Goal: Navigation & Orientation: Find specific page/section

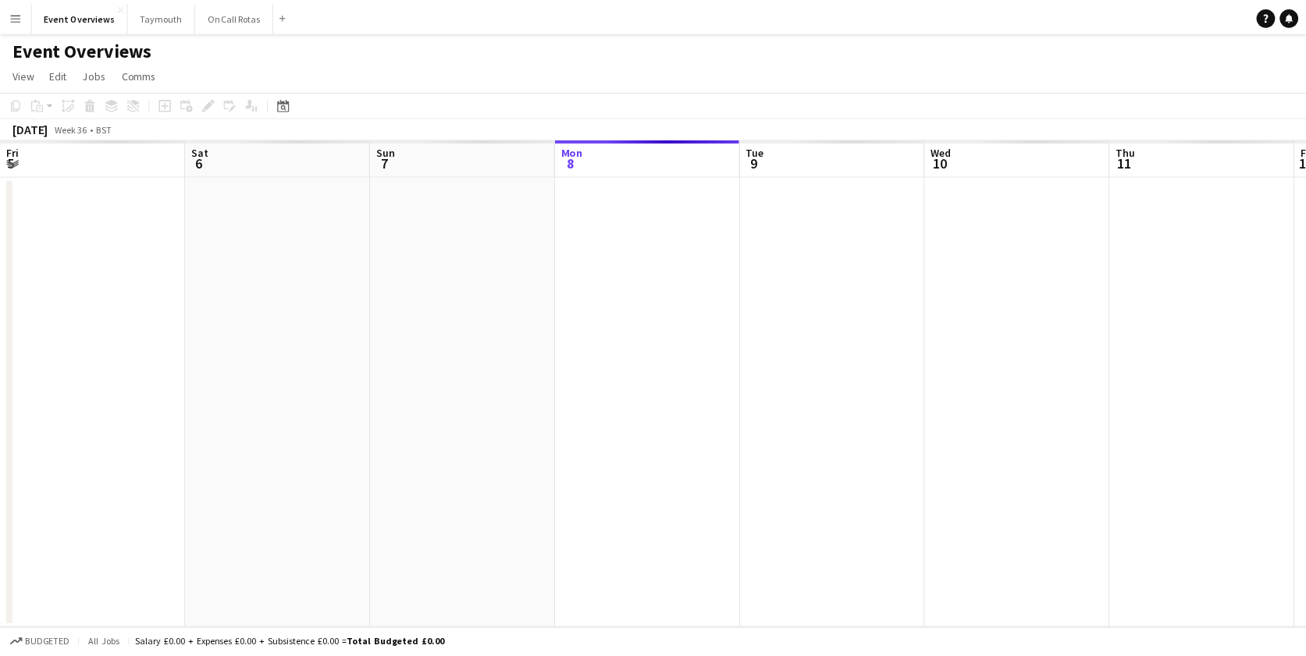
scroll to position [0, 373]
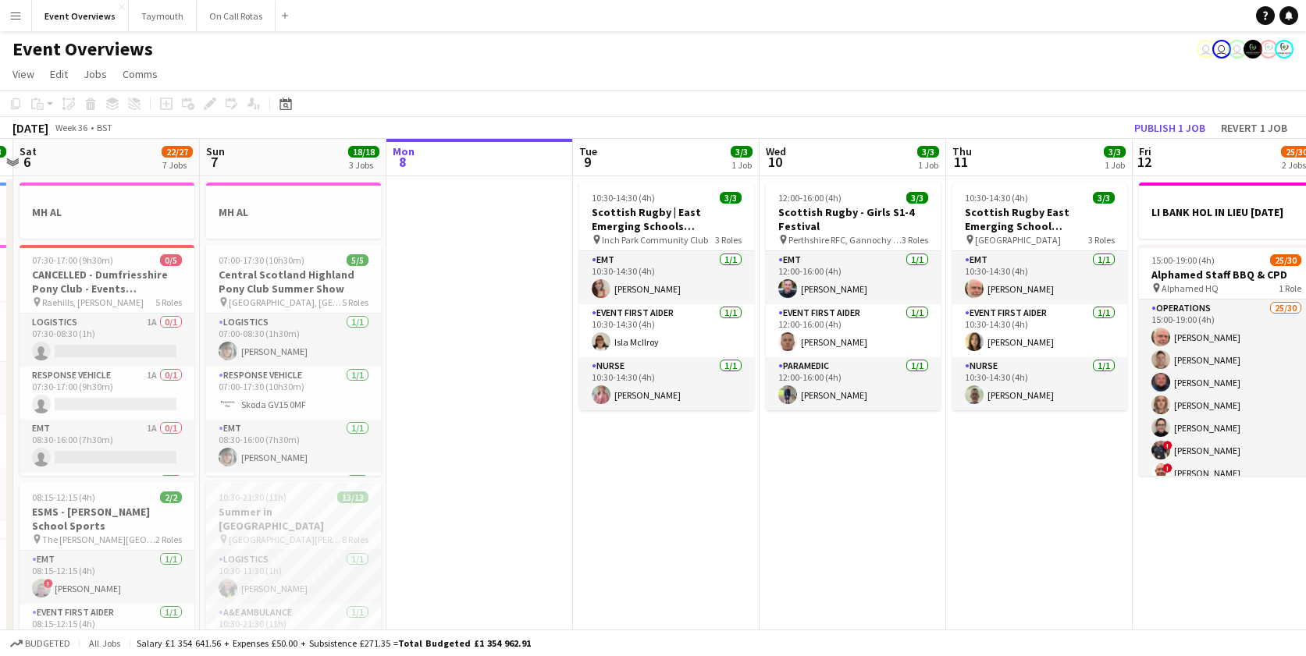
drag, startPoint x: 438, startPoint y: 567, endPoint x: 684, endPoint y: 532, distance: 249.1
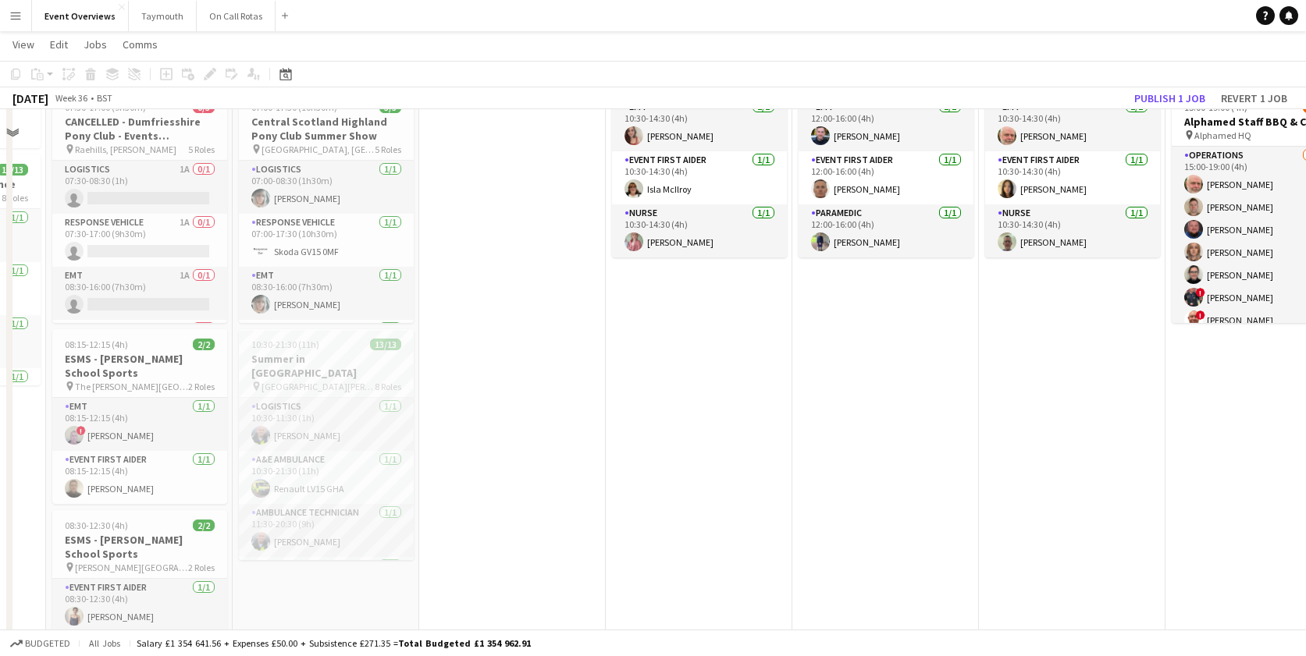
scroll to position [0, 0]
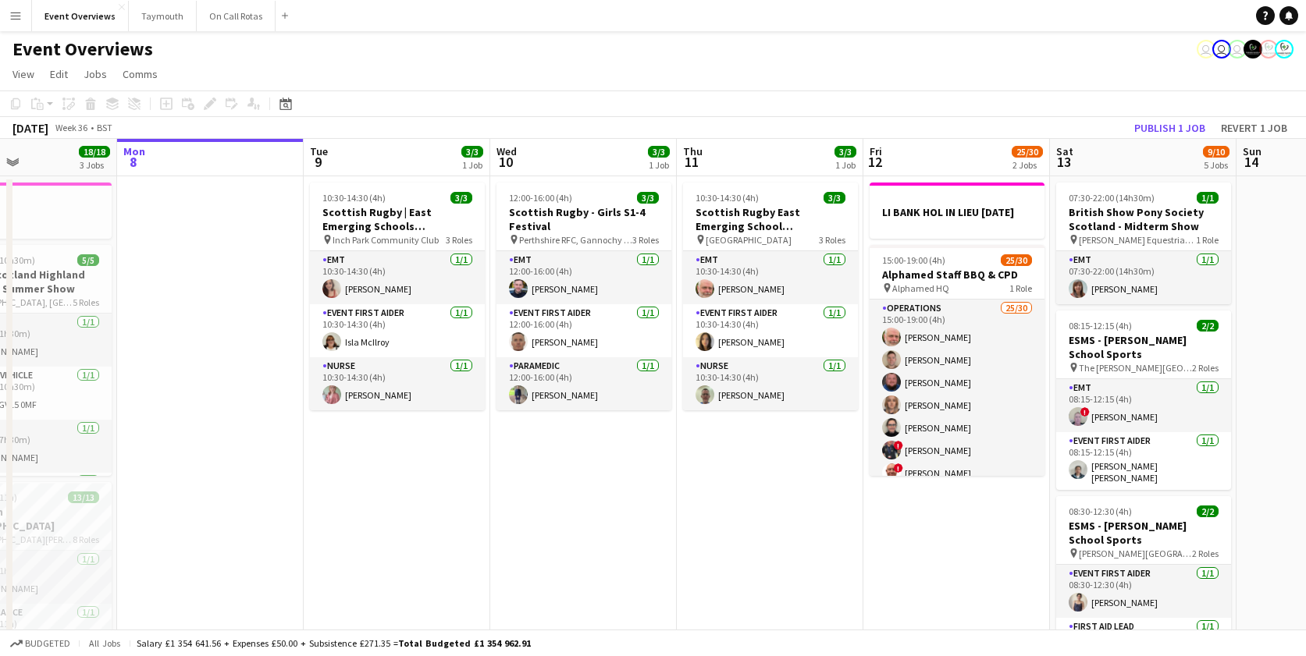
scroll to position [0, 745]
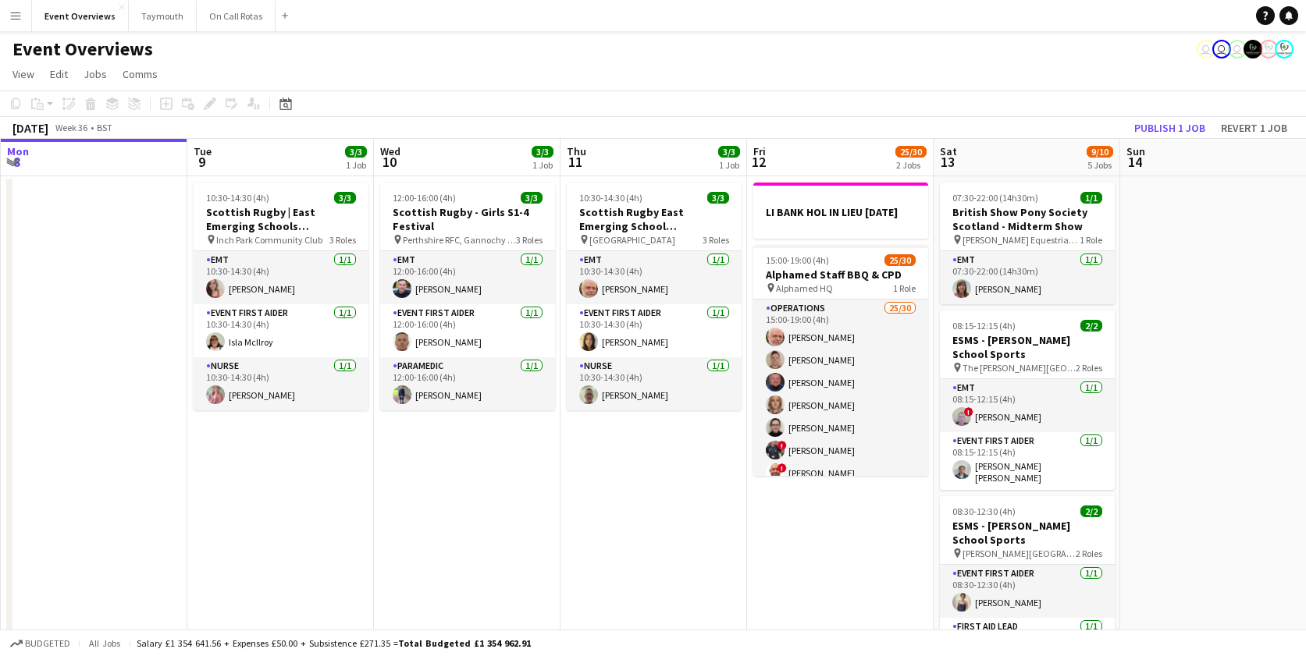
drag, startPoint x: 694, startPoint y: 476, endPoint x: 300, endPoint y: 478, distance: 393.3
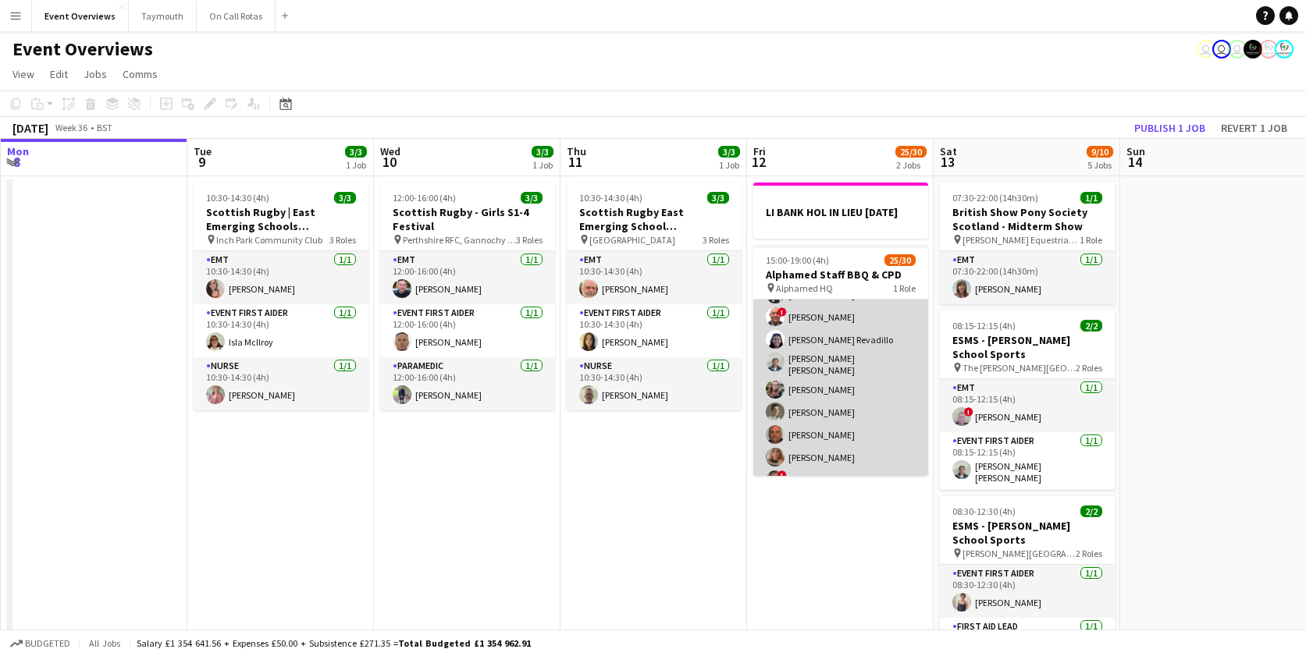
scroll to position [0, 0]
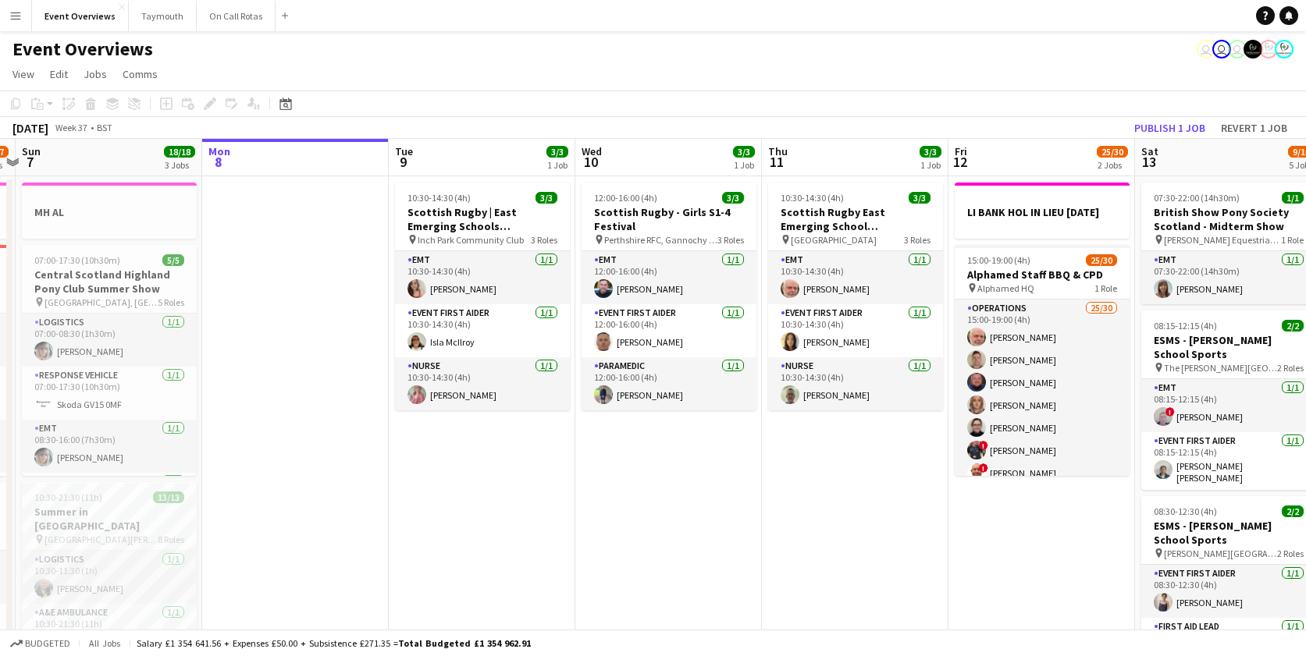
drag, startPoint x: 501, startPoint y: 492, endPoint x: 251, endPoint y: 509, distance: 250.3
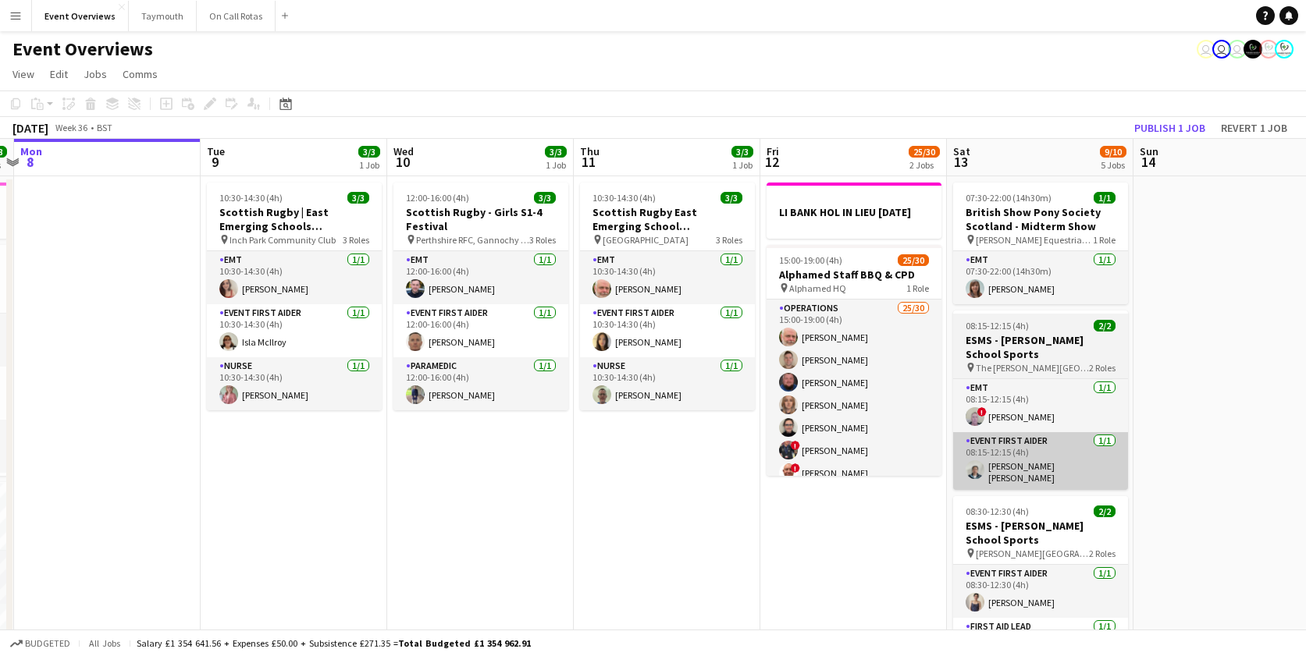
drag, startPoint x: 964, startPoint y: 454, endPoint x: 1021, endPoint y: 440, distance: 58.7
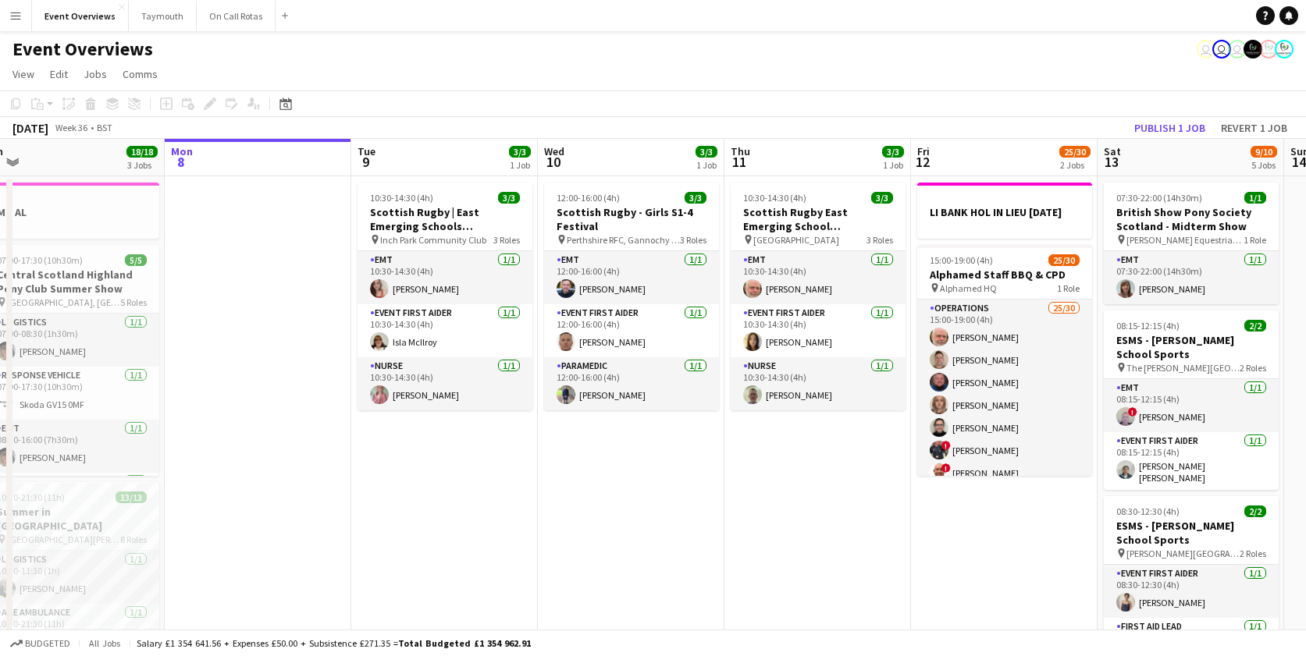
scroll to position [0, 347]
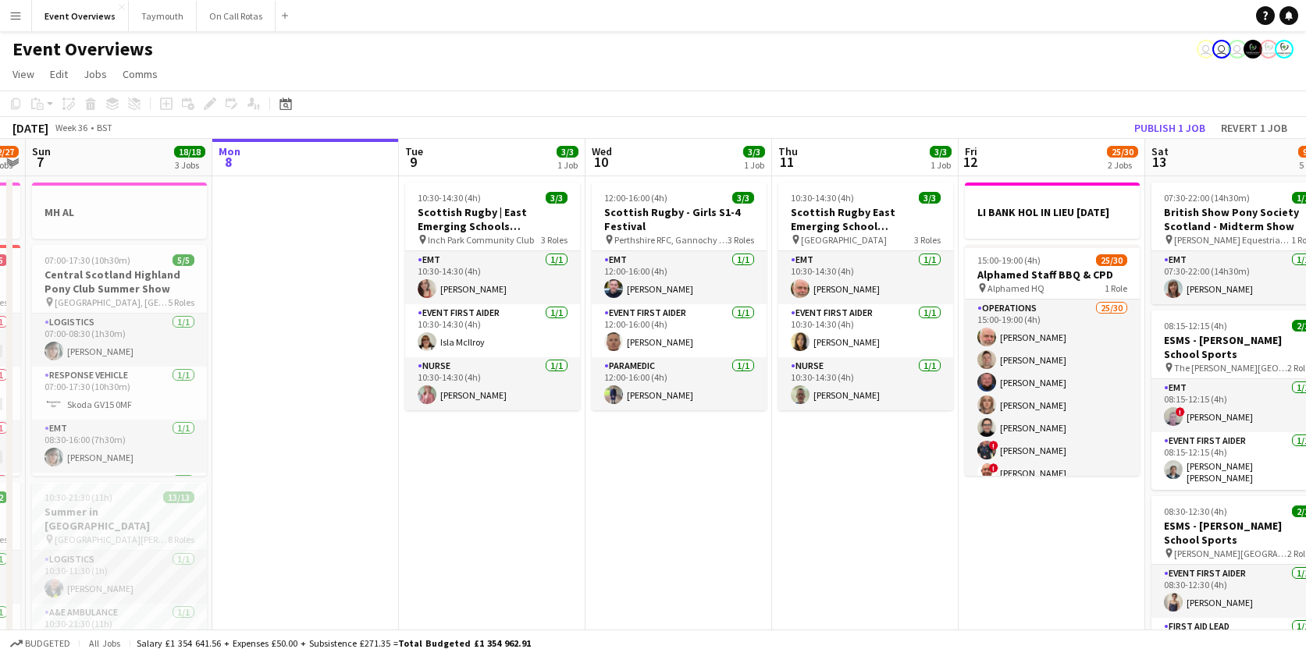
drag, startPoint x: 474, startPoint y: 449, endPoint x: 678, endPoint y: 441, distance: 204.6
click at [744, 105] on app-toolbar "Copy Paste Paste Command V Paste with crew Command Shift V Paste linked Job [GE…" at bounding box center [653, 104] width 1306 height 27
click at [297, 112] on div "Date picker [DATE] [DATE] [DATE] M [DATE] T [DATE] W [DATE] T [DATE] F [DATE] S…" at bounding box center [280, 103] width 35 height 19
click at [289, 106] on icon "Date picker" at bounding box center [285, 104] width 12 height 12
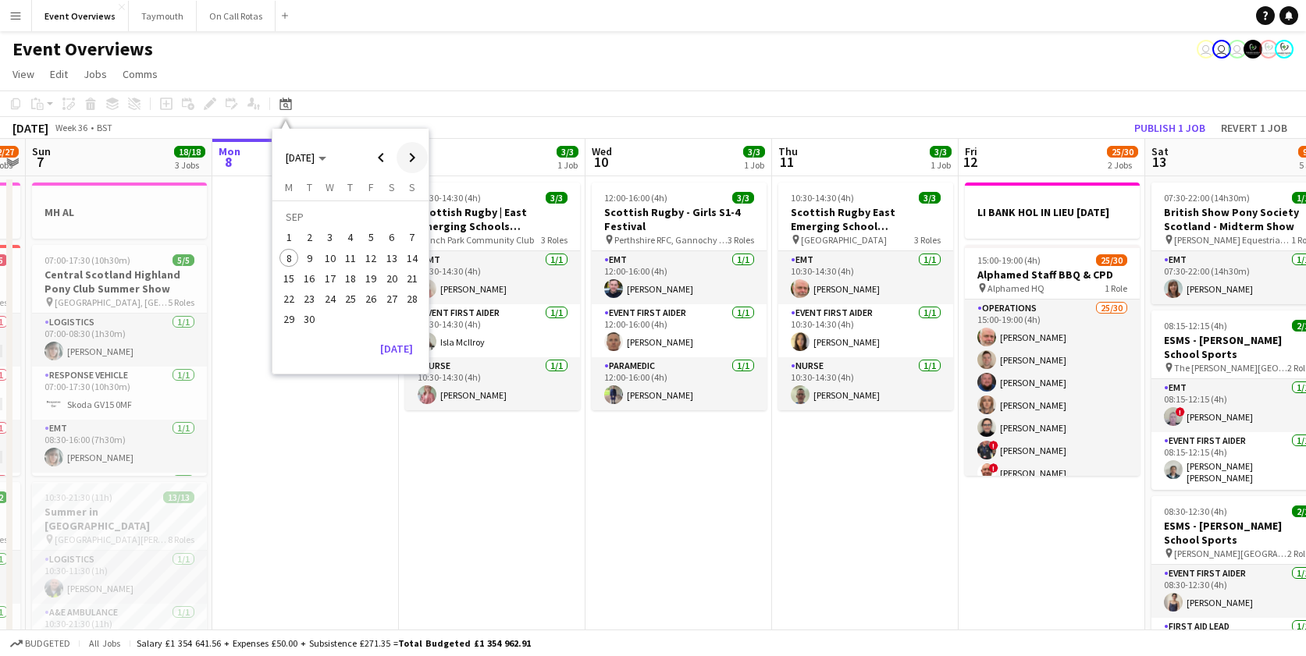
click at [407, 158] on span "Next month" at bounding box center [411, 157] width 31 height 31
click at [363, 240] on span "3" at bounding box center [370, 238] width 19 height 19
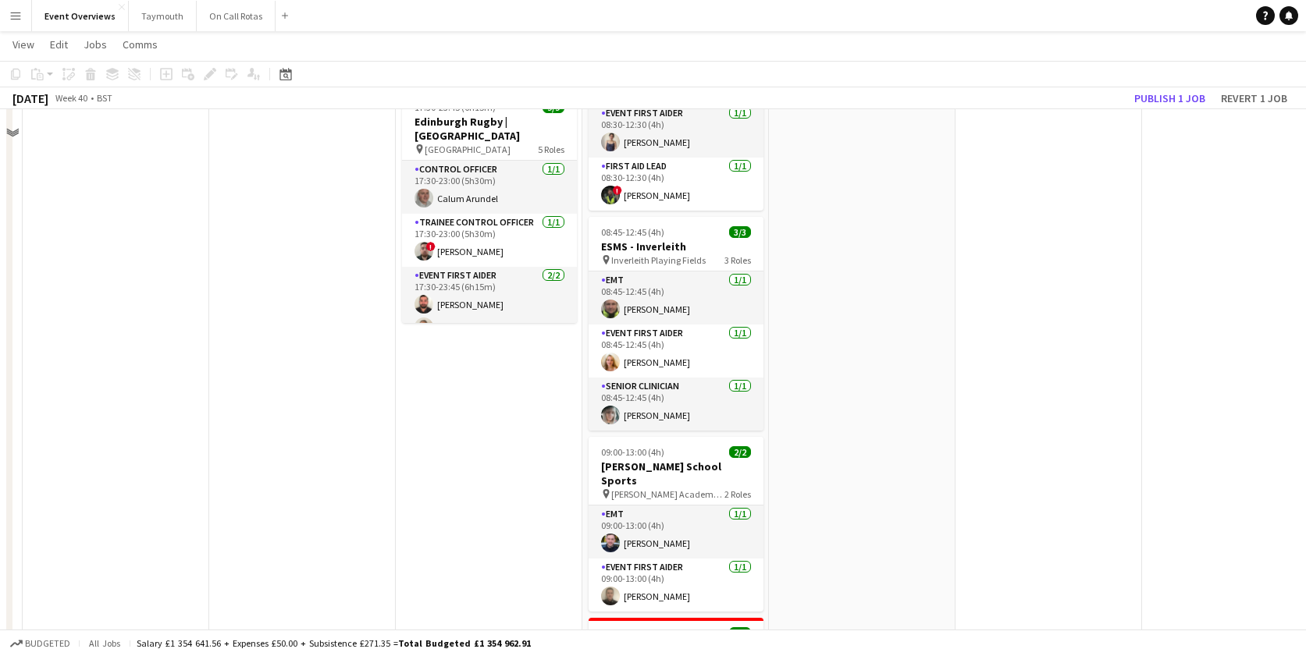
scroll to position [0, 0]
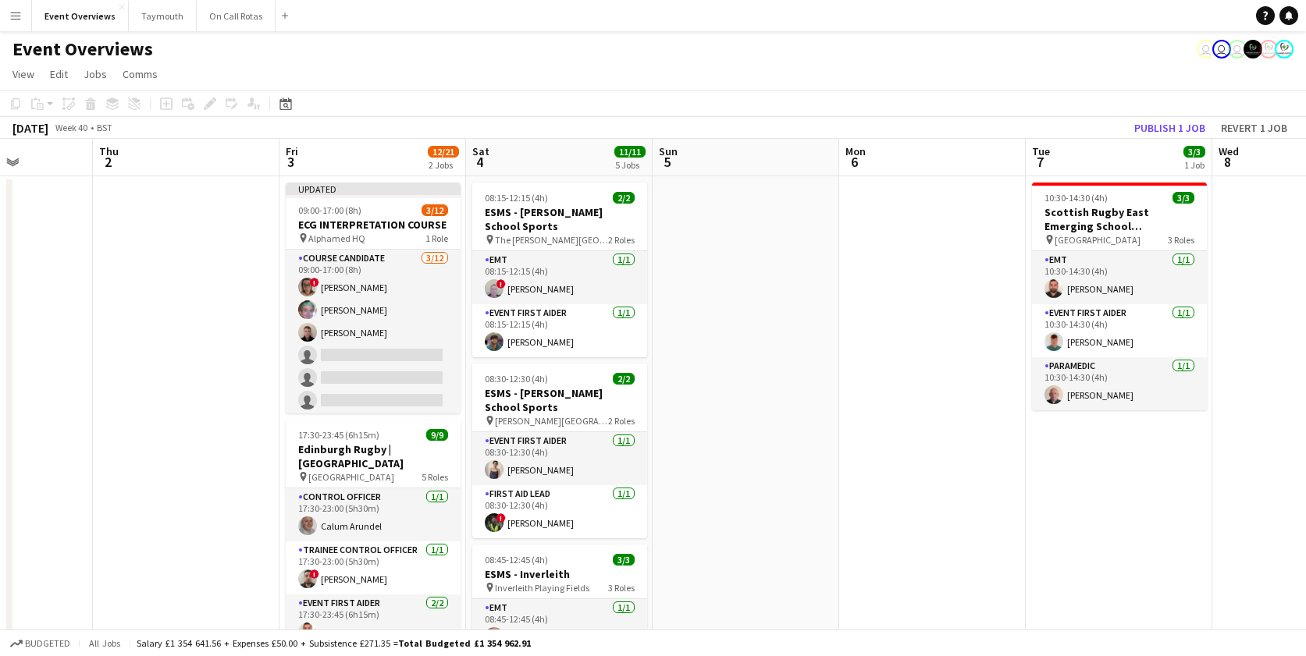
drag, startPoint x: 955, startPoint y: 259, endPoint x: 495, endPoint y: 318, distance: 464.2
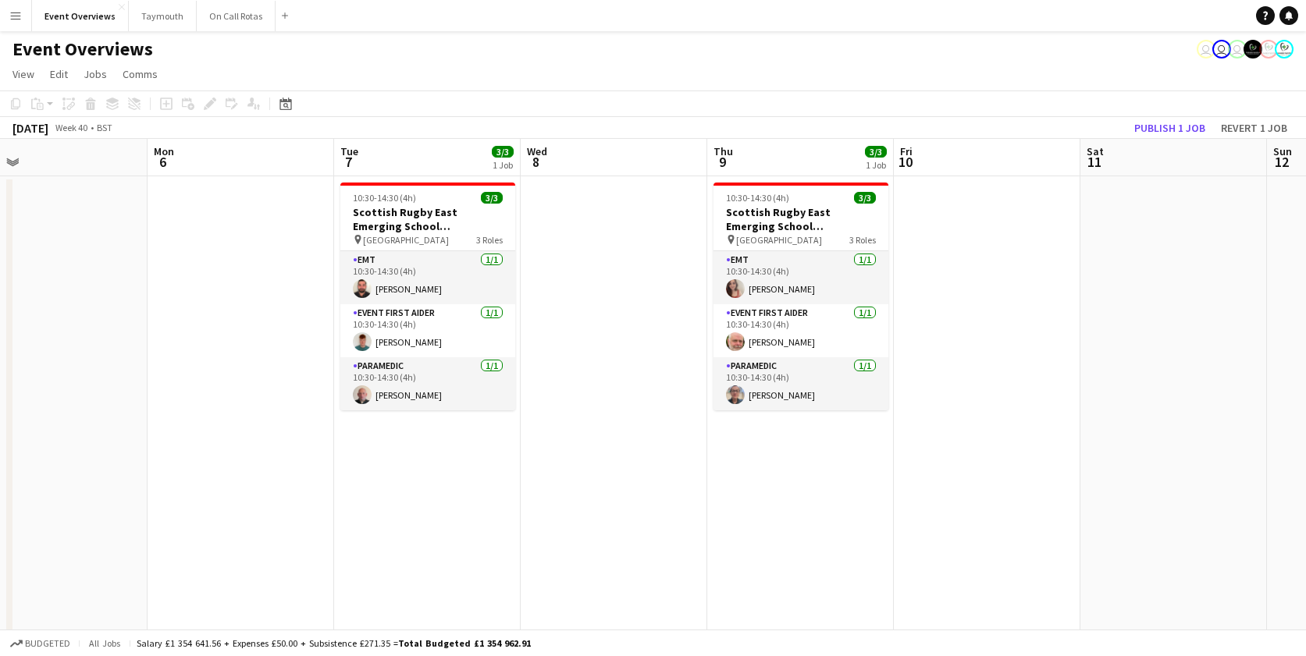
scroll to position [0, 685]
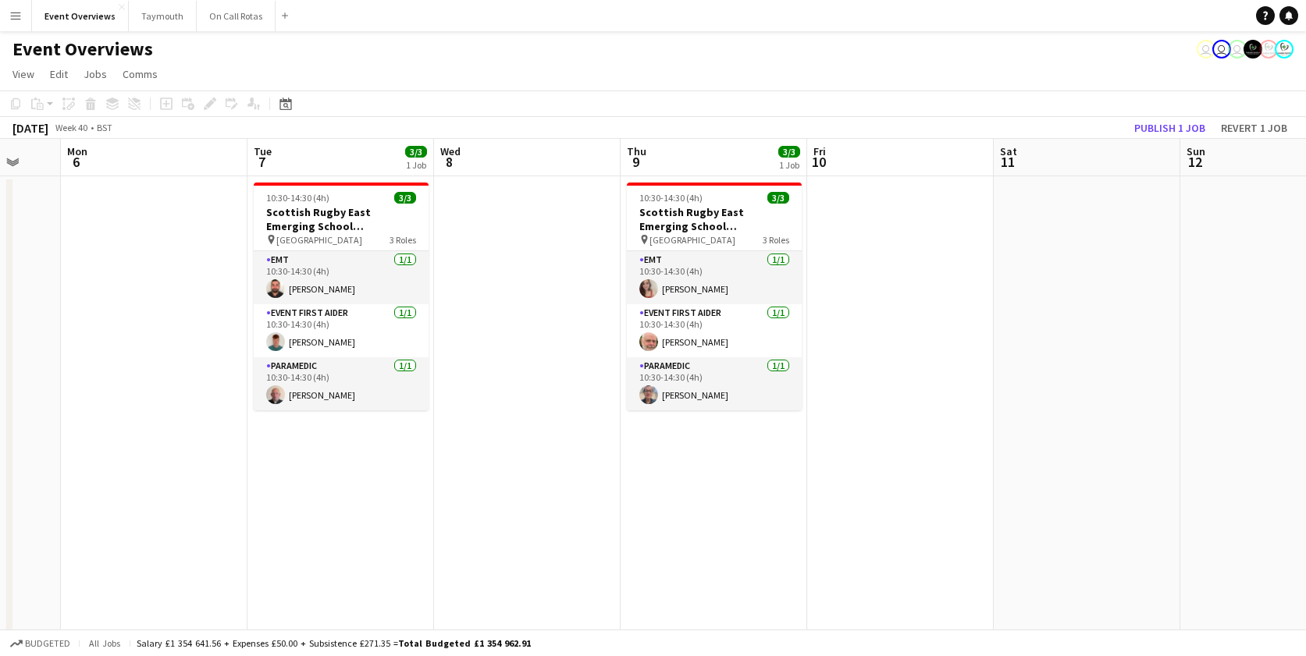
drag, startPoint x: 693, startPoint y: 322, endPoint x: 549, endPoint y: 338, distance: 144.5
click at [286, 109] on icon at bounding box center [285, 104] width 12 height 12
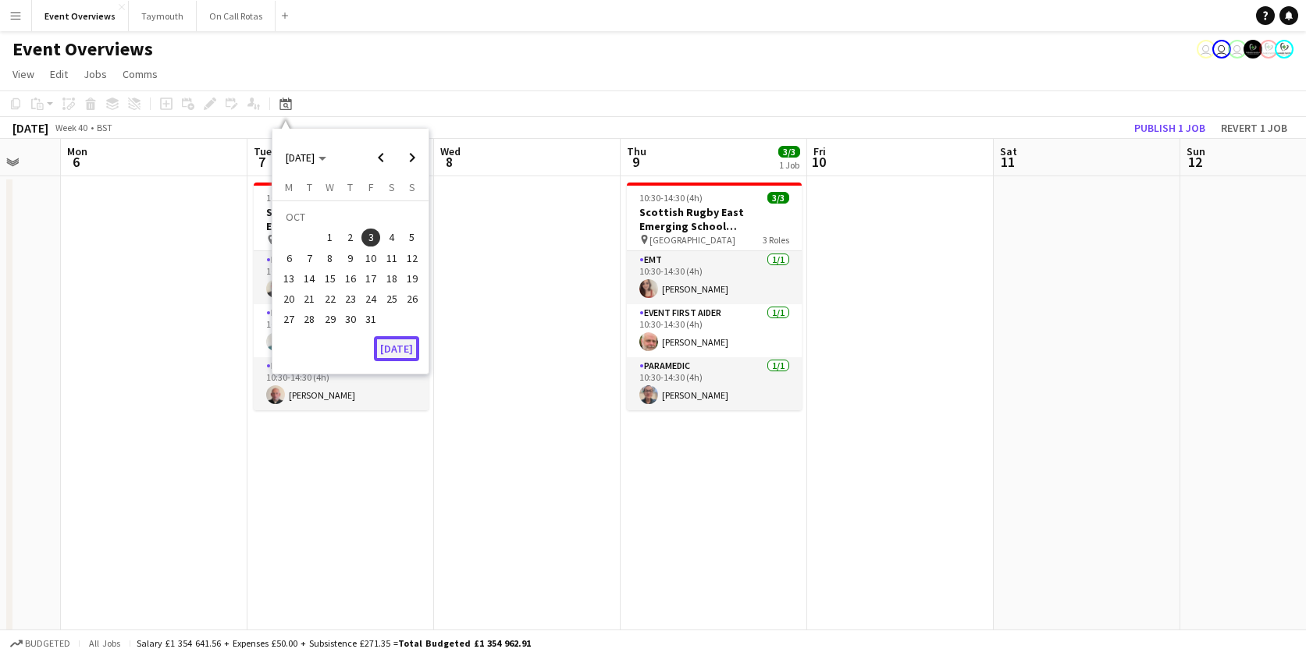
click at [402, 359] on button "[DATE]" at bounding box center [396, 348] width 45 height 25
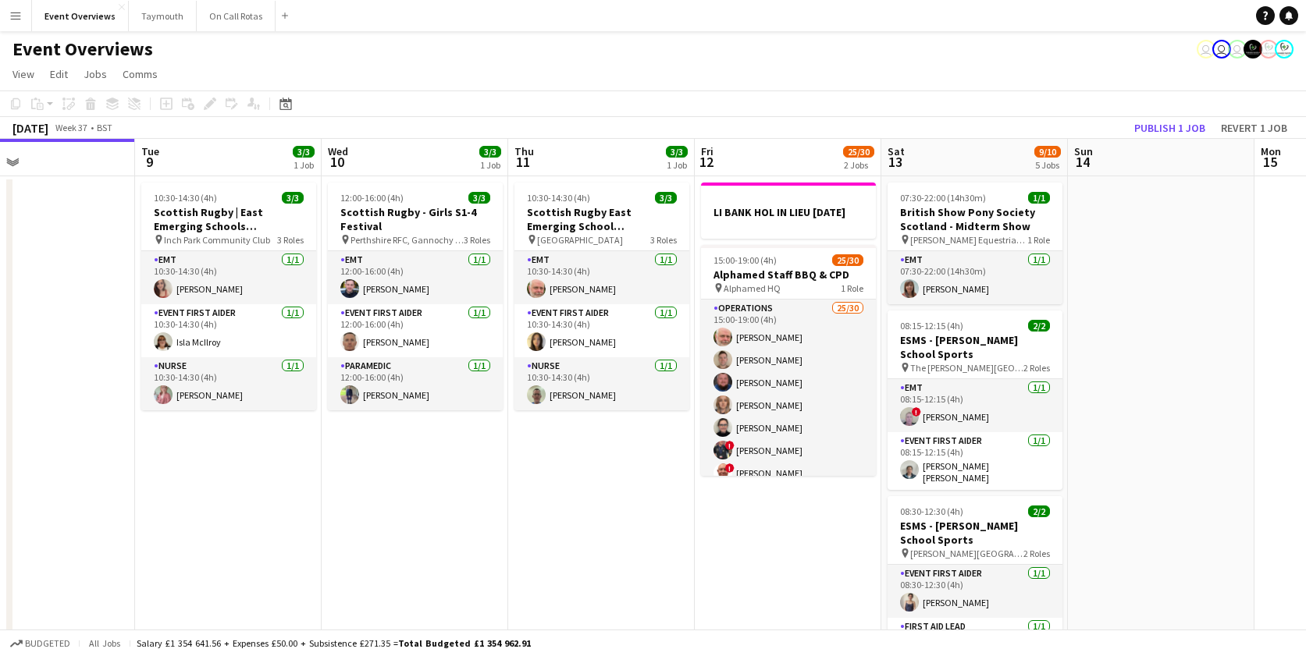
scroll to position [0, 612]
drag, startPoint x: 622, startPoint y: 460, endPoint x: 609, endPoint y: 460, distance: 13.3
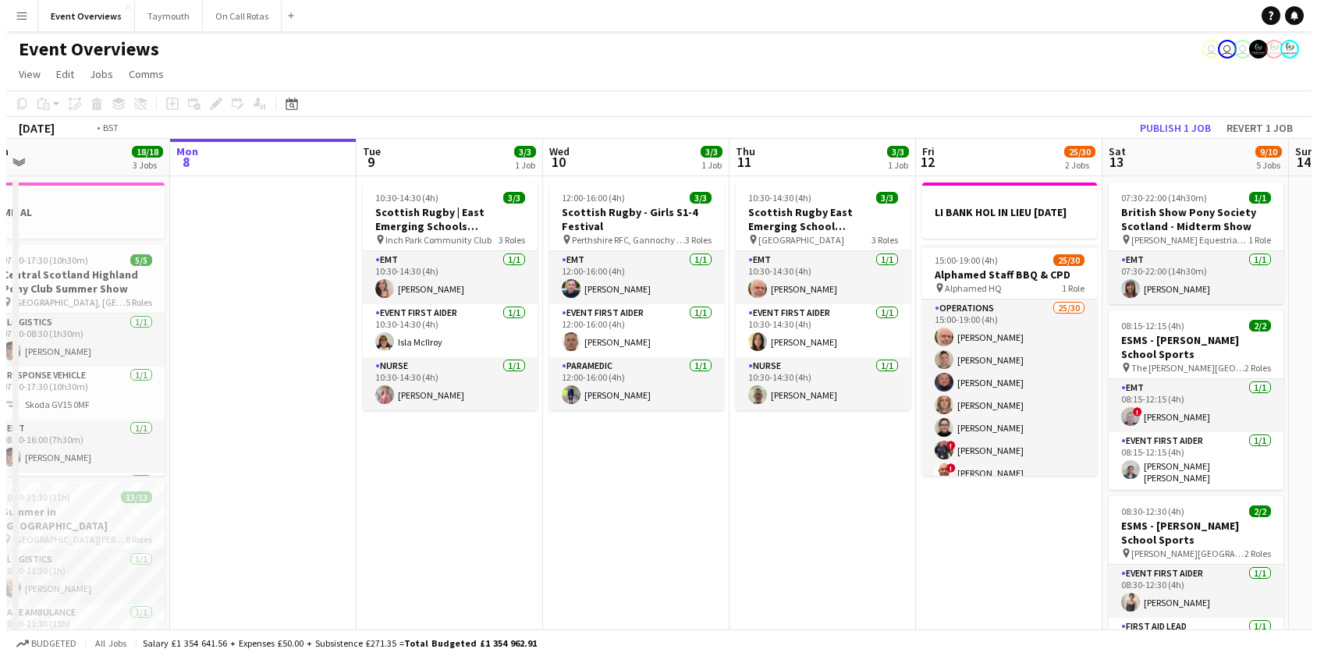
scroll to position [0, 315]
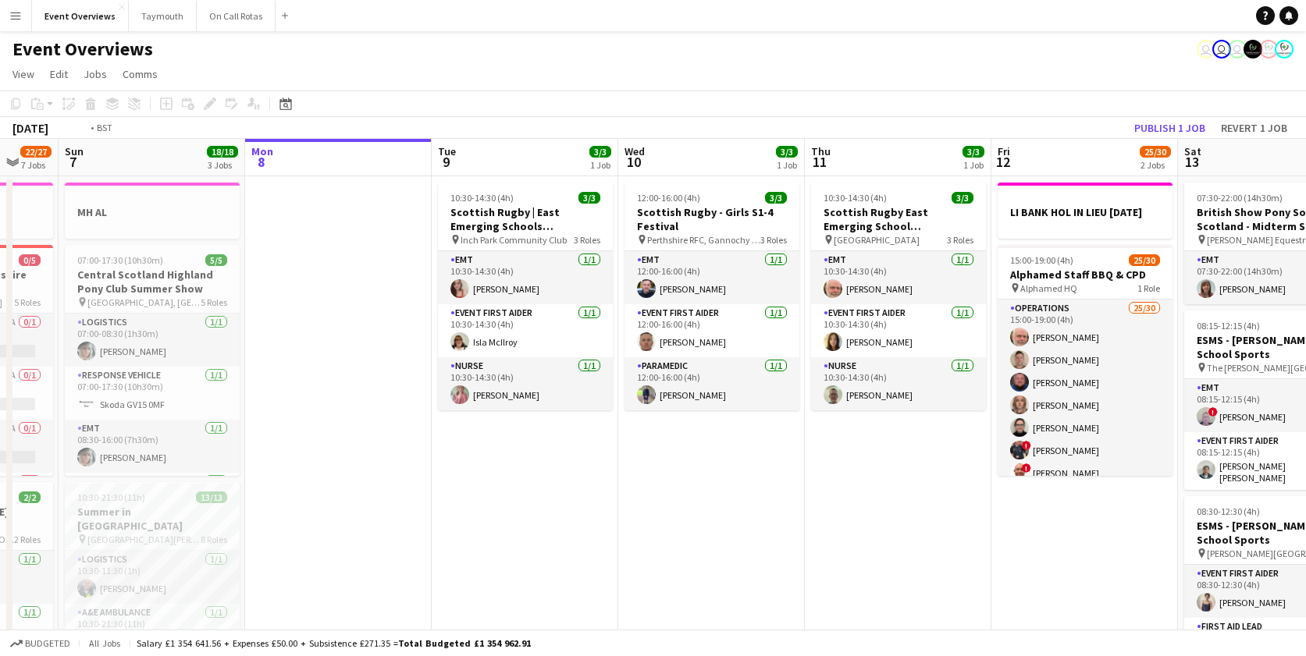
drag, startPoint x: 435, startPoint y: 481, endPoint x: 730, endPoint y: 412, distance: 303.7
click at [232, 11] on button "On Call Rotas Close" at bounding box center [236, 16] width 79 height 30
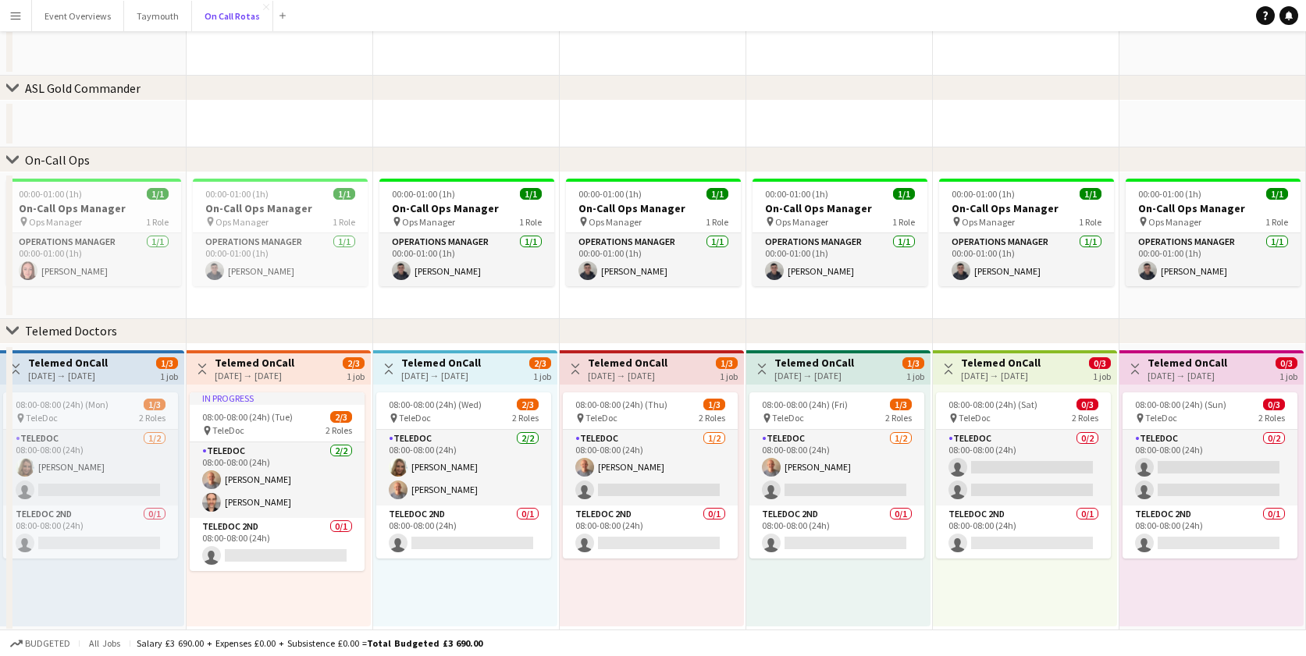
scroll to position [149, 0]
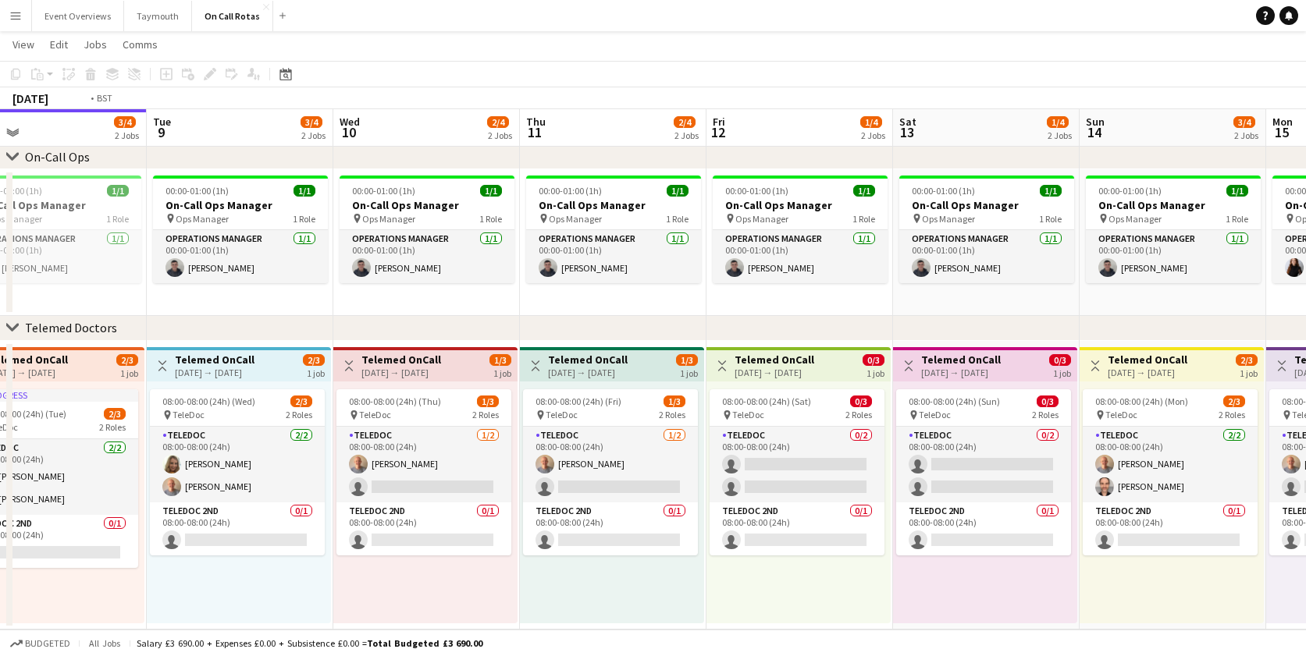
drag, startPoint x: 528, startPoint y: 390, endPoint x: 352, endPoint y: 406, distance: 176.3
click at [352, 406] on app-calendar-viewport "Fri 5 3/4 2 Jobs Sat 6 2/4 2 Jobs Sun 7 2/4 2 Jobs Mon 8 3/4 2 Jobs Tue 9 3/4 2…" at bounding box center [653, 271] width 1306 height 718
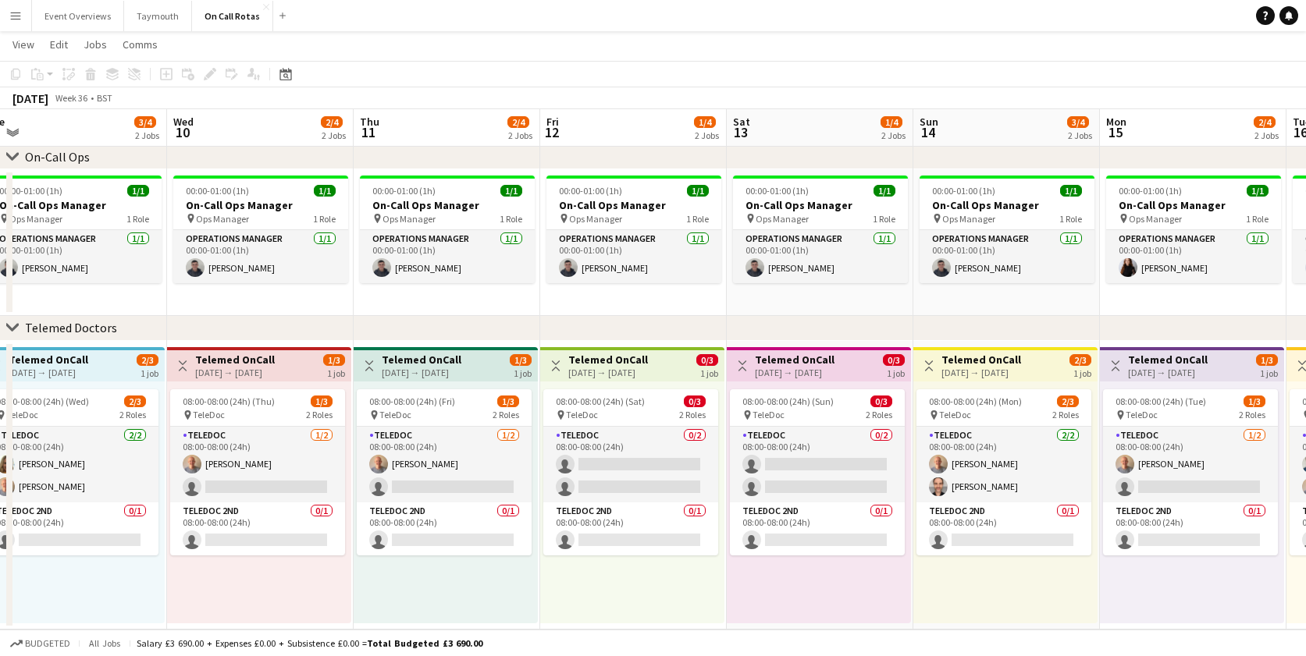
click at [407, 408] on app-calendar-viewport "Sat 6 2/4 2 Jobs Sun 7 2/4 2 Jobs Mon 8 3/4 2 Jobs Tue 9 3/4 2 Jobs Wed 10 2/4 …" at bounding box center [653, 271] width 1306 height 718
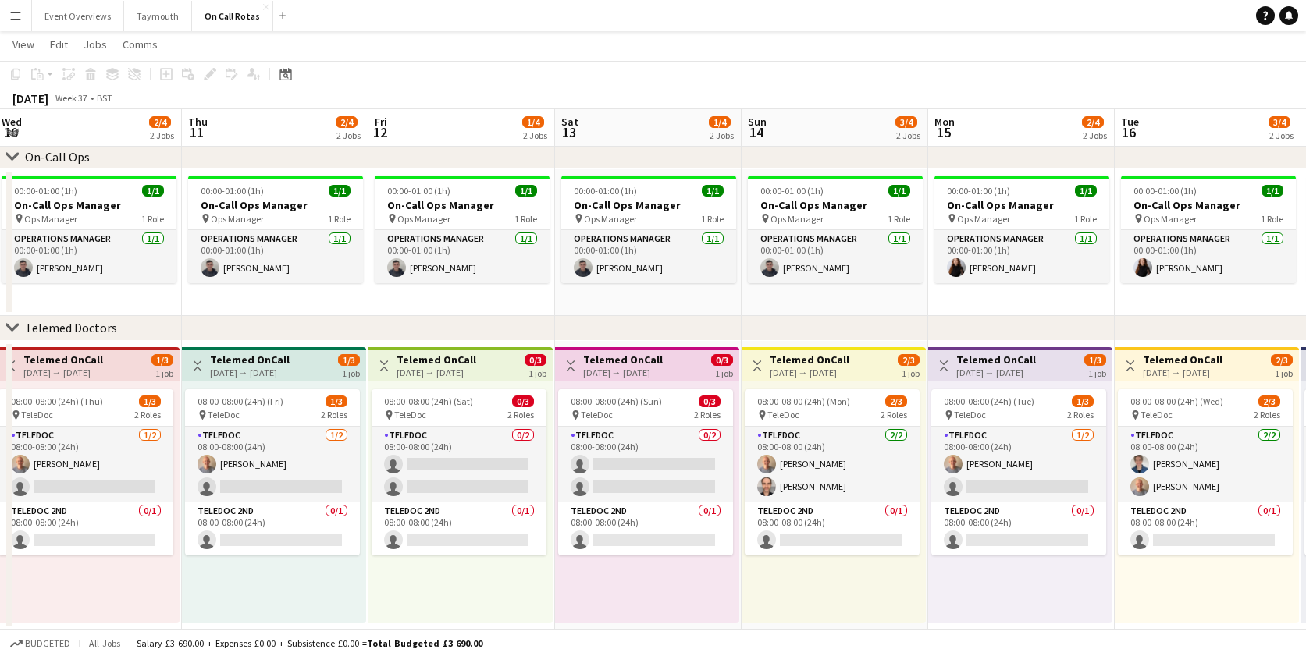
click at [387, 367] on app-calendar-viewport "Sun 7 2/4 2 Jobs Mon 8 3/4 2 Jobs Tue 9 3/4 2 Jobs Wed 10 2/4 2 Jobs Thu 11 2/4…" at bounding box center [653, 271] width 1306 height 718
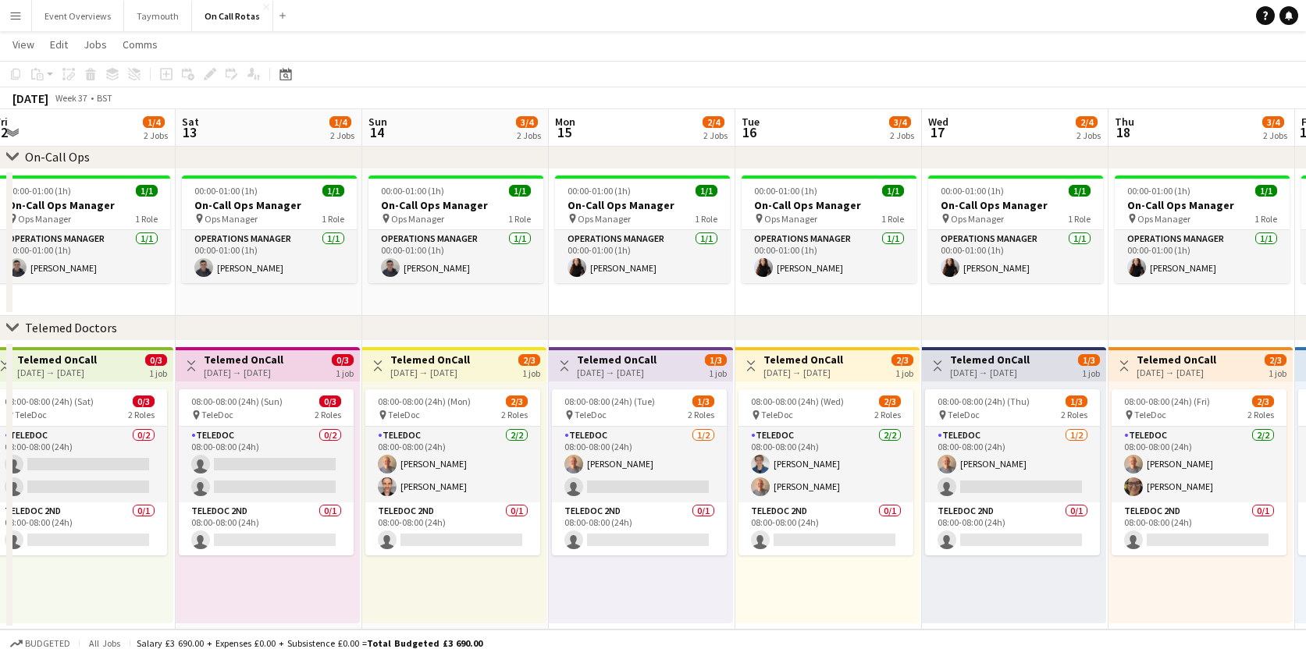
click at [407, 375] on app-calendar-viewport "Tue 9 3/4 2 Jobs Wed 10 2/4 2 Jobs Thu 11 2/4 2 Jobs Fri 12 1/4 2 Jobs Sat 13 1…" at bounding box center [653, 271] width 1306 height 718
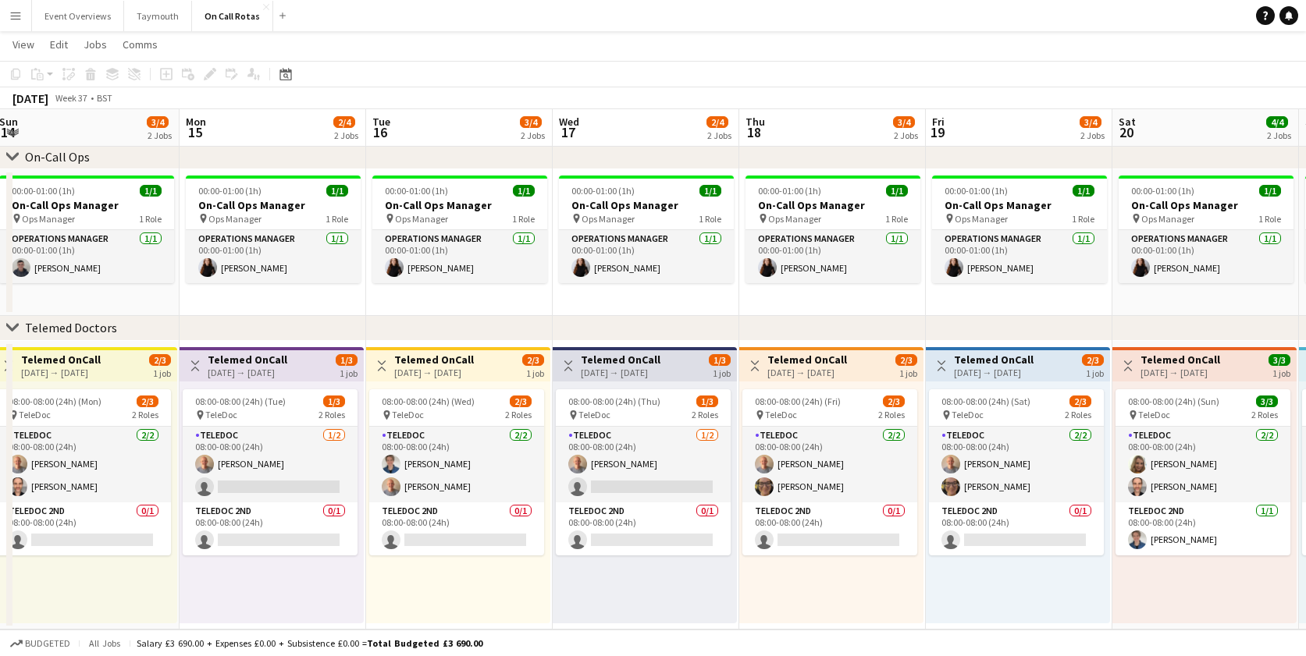
click at [706, 447] on app-calendar-viewport "Thu 11 2/4 2 Jobs Fri 12 1/4 2 Jobs Sat 13 1/4 2 Jobs Sun 14 3/4 2 Jobs Mon 15 …" at bounding box center [653, 271] width 1306 height 718
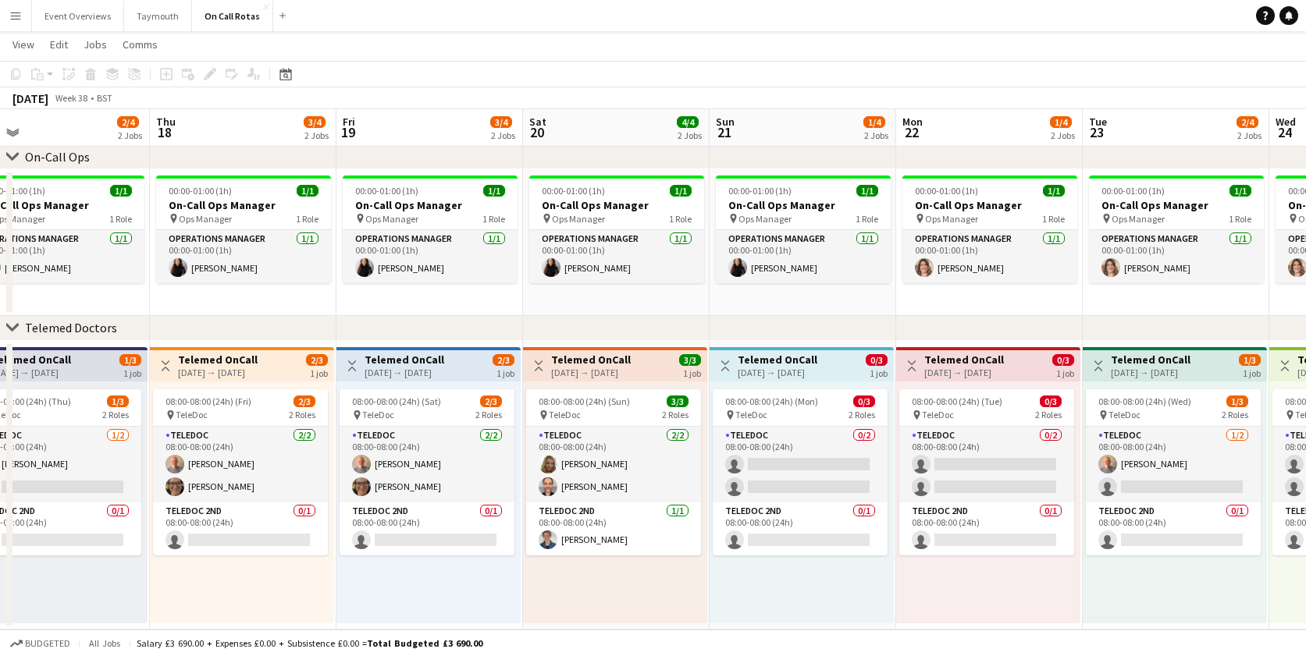
click at [656, 431] on app-calendar-viewport "Sun 14 3/4 2 Jobs Mon 15 2/4 2 Jobs Tue 16 3/4 2 Jobs Wed 17 2/4 2 Jobs Thu 18 …" at bounding box center [653, 271] width 1306 height 718
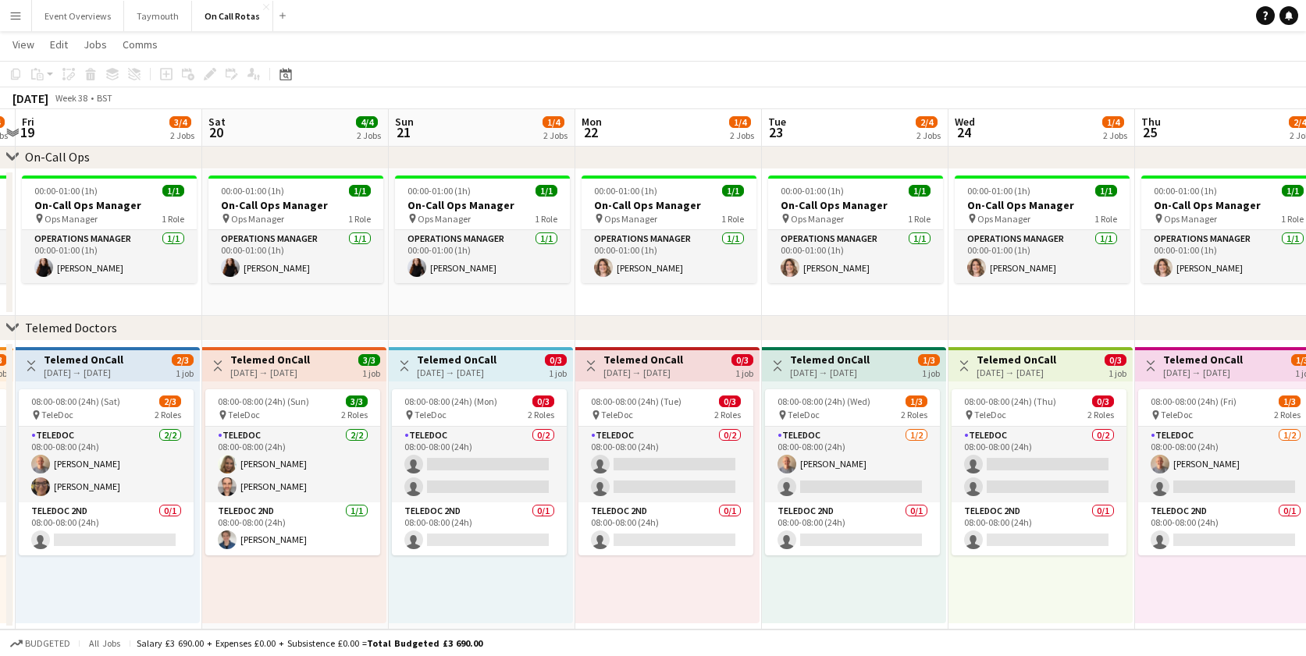
drag, startPoint x: 727, startPoint y: 382, endPoint x: 692, endPoint y: 387, distance: 34.8
click at [718, 382] on app-calendar-viewport "Tue 16 3/4 2 Jobs Wed 17 2/4 2 Jobs Thu 18 3/4 2 Jobs Fri 19 3/4 2 Jobs Sat 20 …" at bounding box center [653, 271] width 1306 height 718
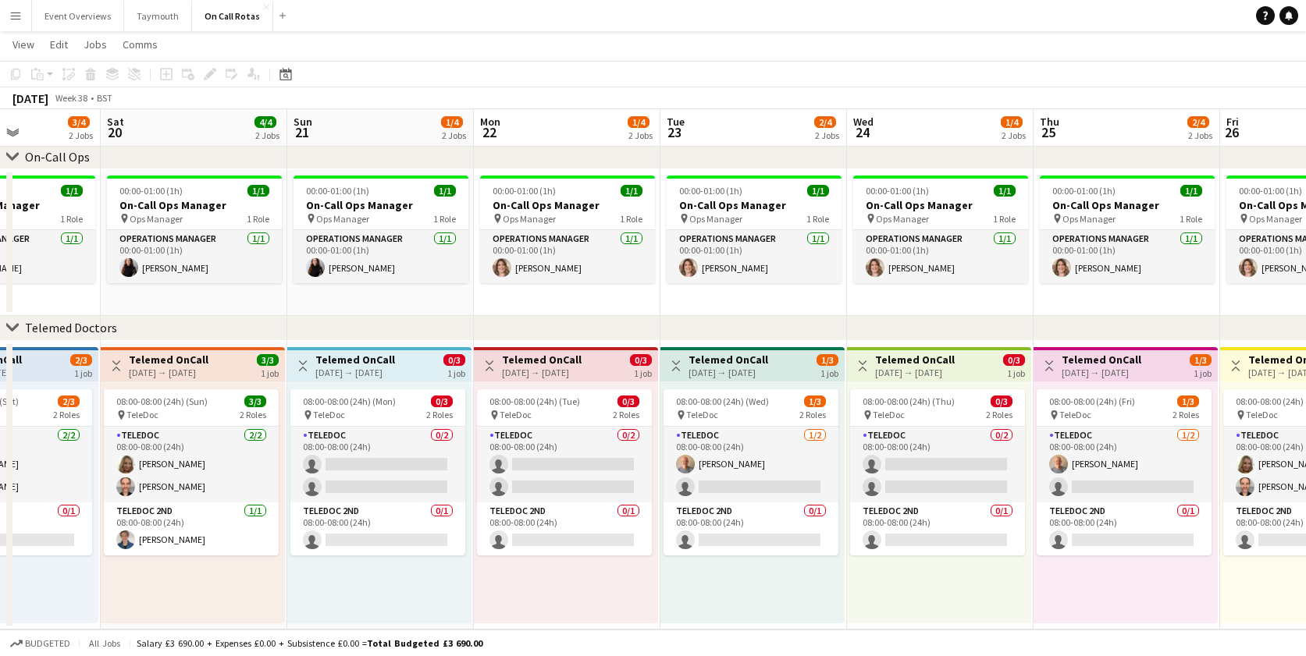
drag, startPoint x: 898, startPoint y: 397, endPoint x: 748, endPoint y: 398, distance: 149.8
click at [702, 398] on app-calendar-viewport "Tue 16 3/4 2 Jobs Wed 17 2/4 2 Jobs Thu 18 3/4 2 Jobs Fri 19 3/4 2 Jobs Sat 20 …" at bounding box center [653, 271] width 1306 height 718
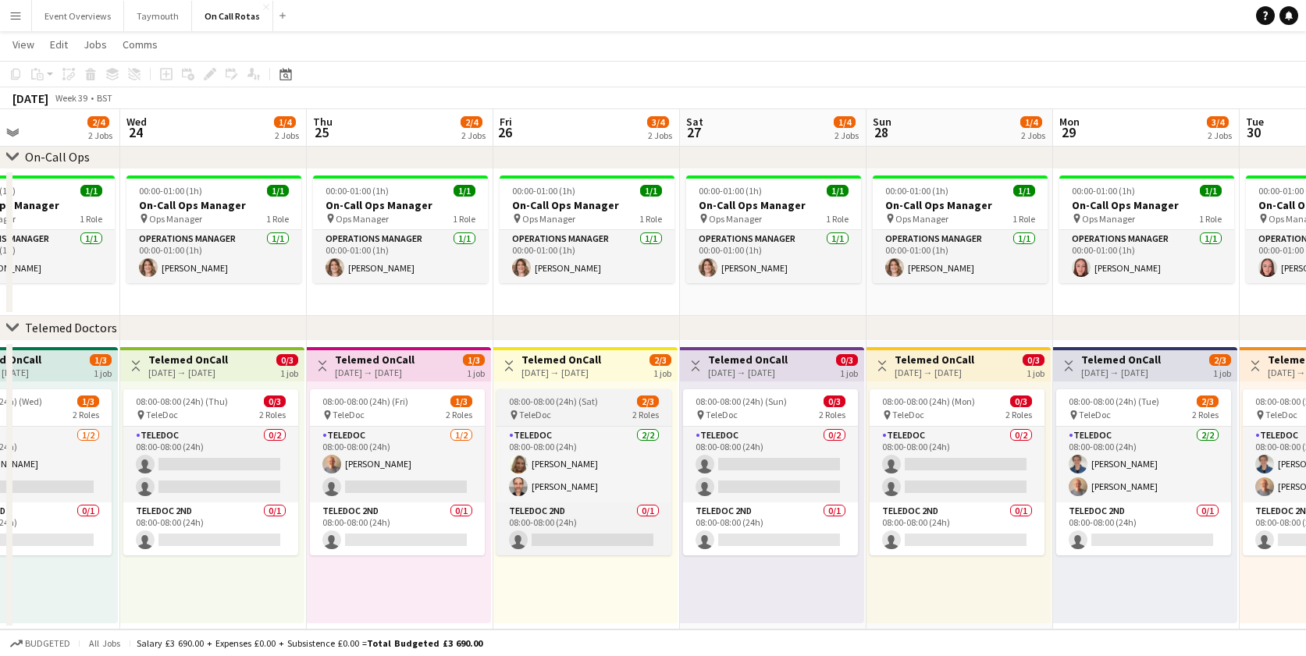
drag, startPoint x: 983, startPoint y: 398, endPoint x: 578, endPoint y: 396, distance: 405.0
click at [574, 398] on app-calendar-viewport "Sat 20 4/4 2 Jobs Sun 21 1/4 2 Jobs Mon 22 1/4 2 Jobs Tue 23 2/4 2 Jobs Wed 24 …" at bounding box center [653, 271] width 1306 height 718
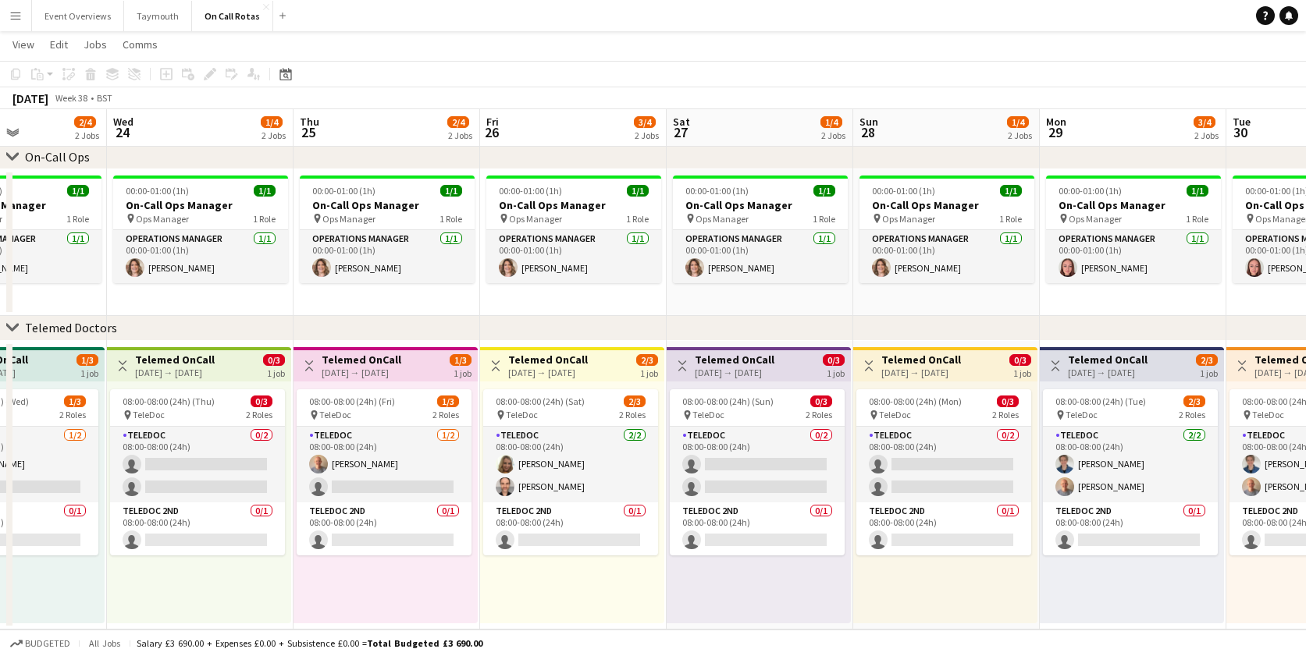
scroll to position [0, 524]
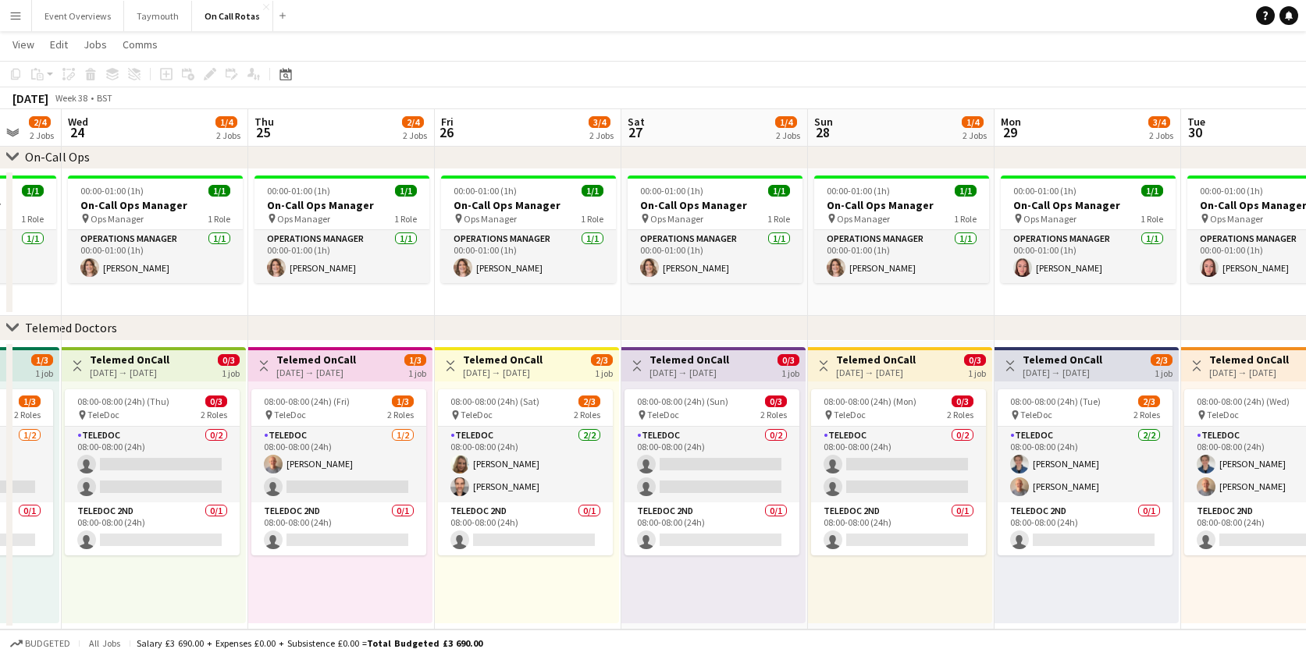
click at [510, 385] on app-calendar-viewport "Sun 21 1/4 2 Jobs Mon 22 1/4 2 Jobs Tue 23 2/4 2 Jobs Wed 24 1/4 2 Jobs Thu 25 …" at bounding box center [653, 271] width 1306 height 718
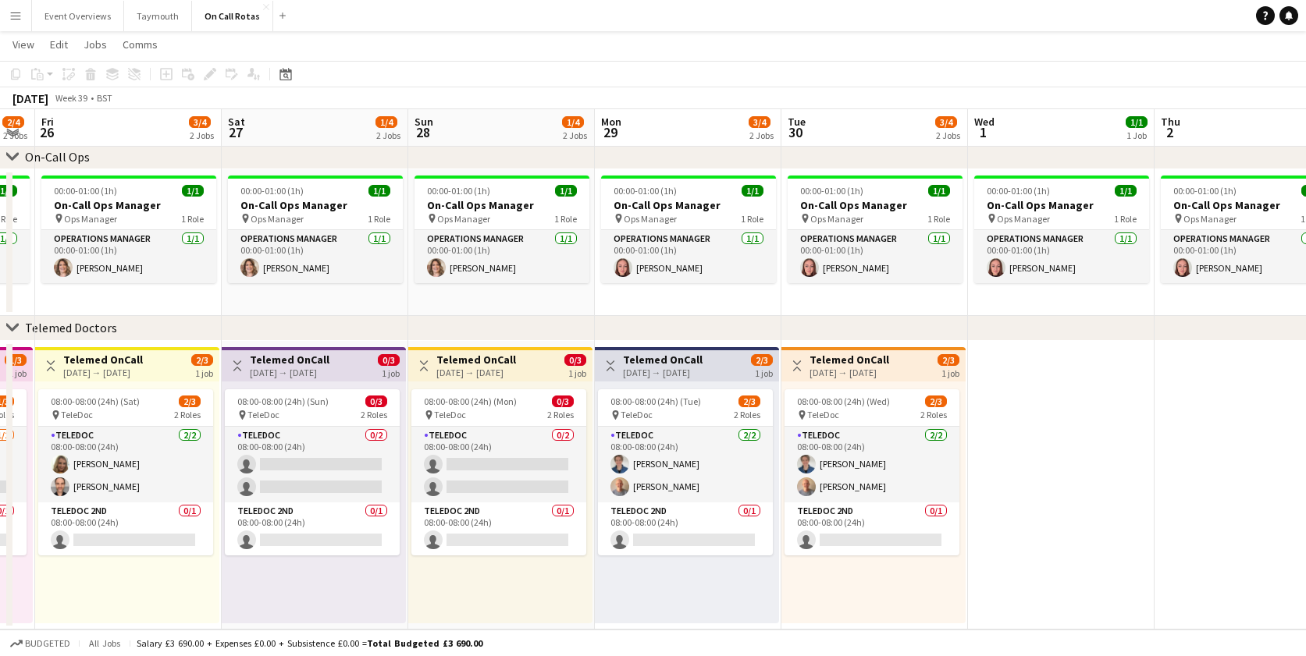
click at [292, 84] on app-toolbar "Copy Paste Paste Command V Paste with crew Command Shift V Paste linked Job [GE…" at bounding box center [653, 74] width 1306 height 27
click at [292, 82] on div "Date picker" at bounding box center [285, 74] width 19 height 19
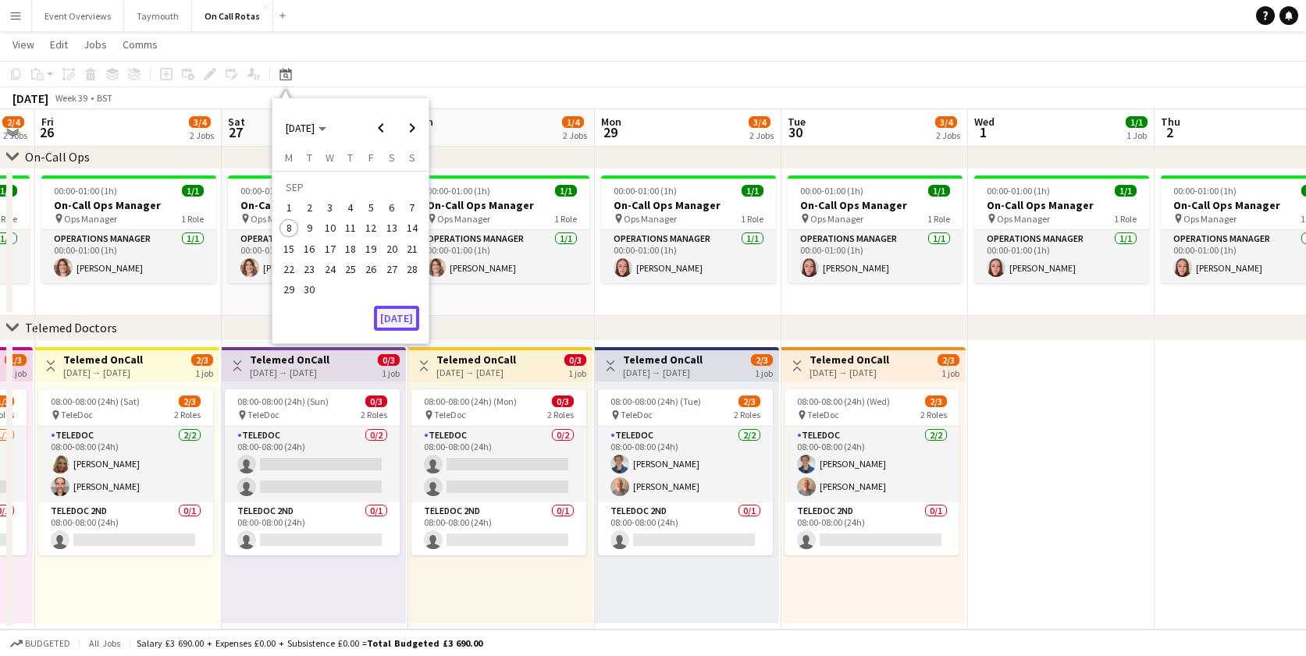
click at [401, 326] on button "[DATE]" at bounding box center [396, 318] width 45 height 25
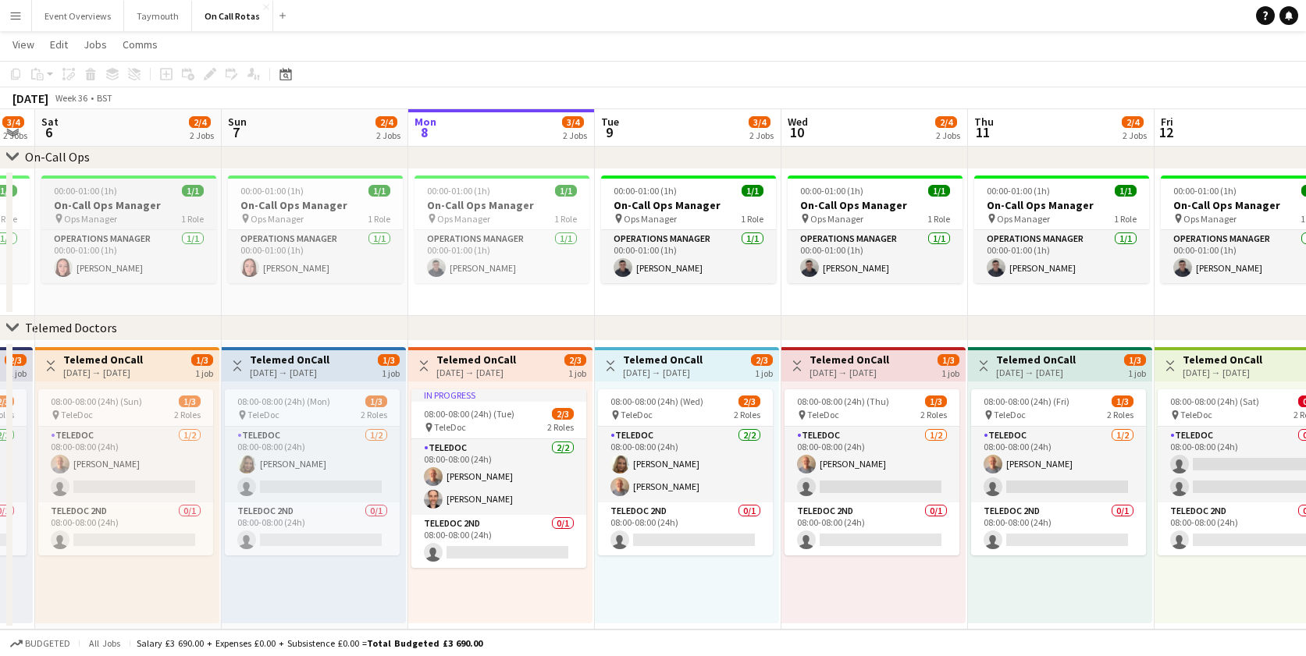
scroll to position [0, 537]
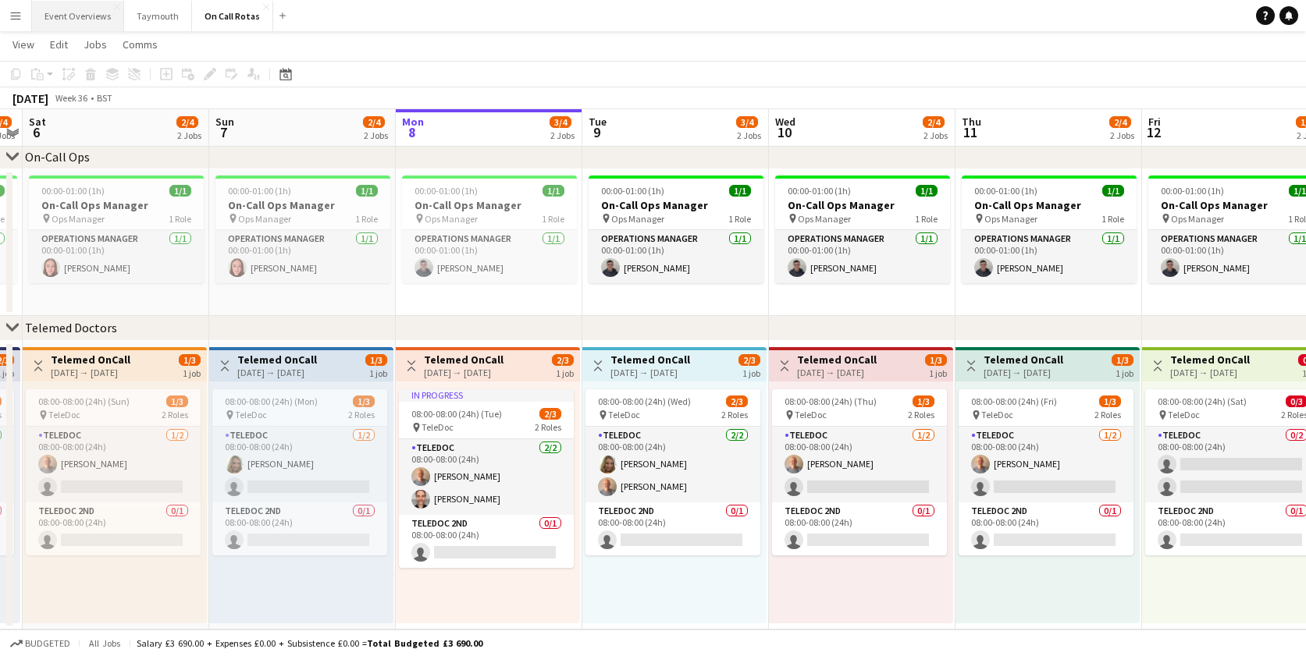
click at [71, 16] on button "Event Overviews Close" at bounding box center [78, 16] width 92 height 30
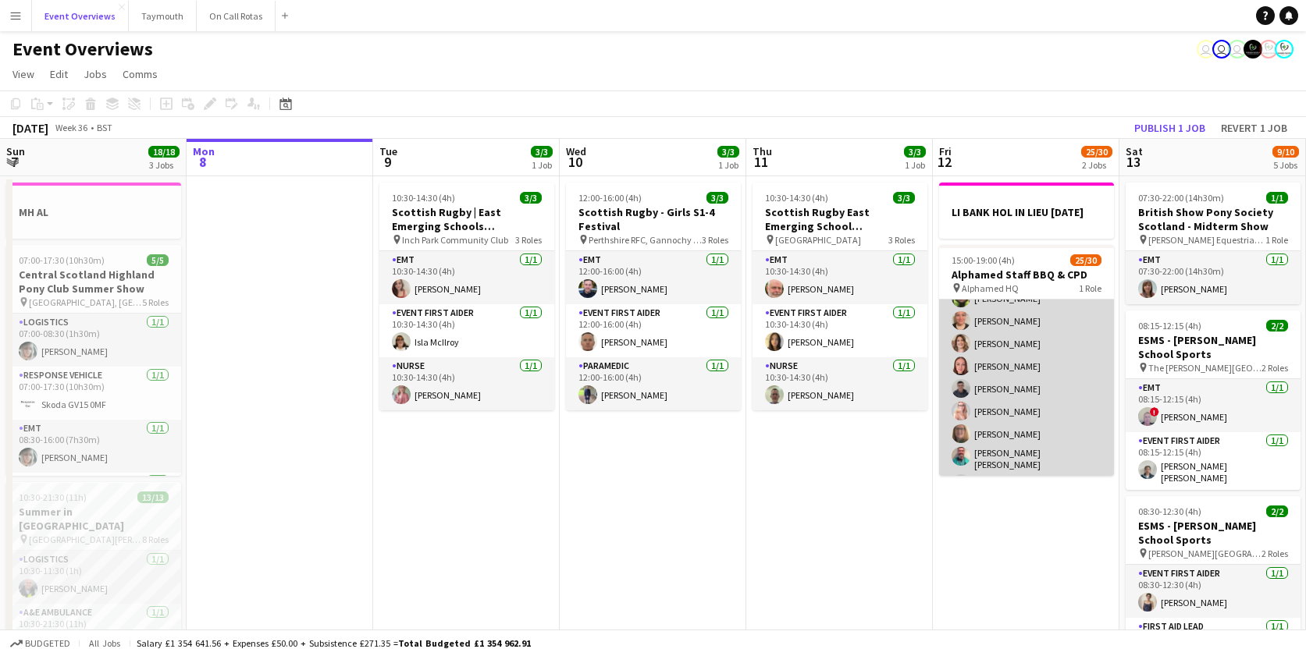
scroll to position [432, 0]
